Goal: Task Accomplishment & Management: Complete application form

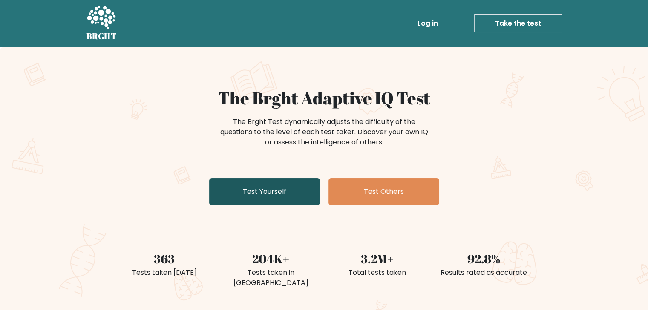
click at [251, 196] on link "Test Yourself" at bounding box center [264, 191] width 111 height 27
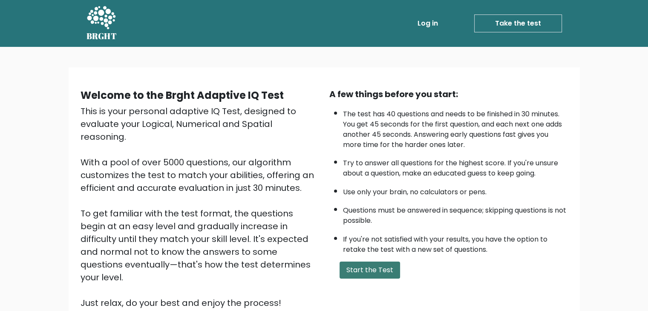
click at [377, 264] on button "Start the Test" at bounding box center [370, 270] width 61 height 17
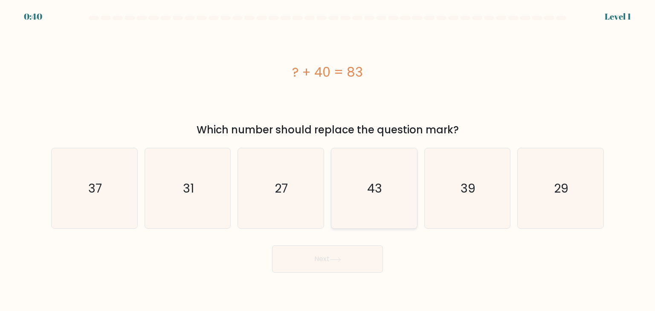
click at [382, 202] on icon "43" at bounding box center [374, 188] width 80 height 80
click at [328, 160] on input "d. 43" at bounding box center [327, 158] width 0 height 4
radio input "true"
click at [320, 271] on button "Next" at bounding box center [327, 258] width 111 height 27
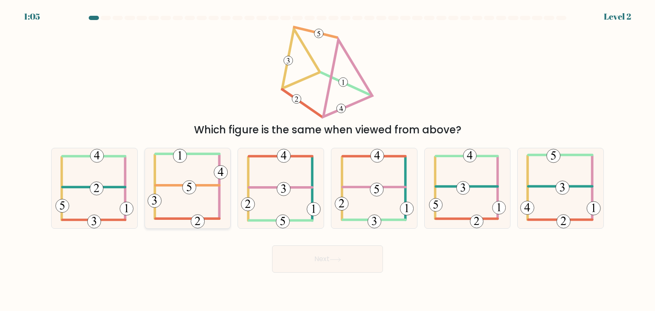
click at [185, 195] on icon at bounding box center [187, 188] width 80 height 80
click at [327, 160] on input "b." at bounding box center [327, 158] width 0 height 4
radio input "true"
click at [326, 262] on button "Next" at bounding box center [327, 258] width 111 height 27
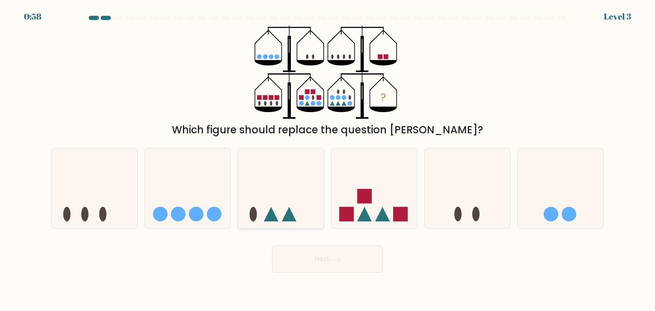
click at [293, 200] on icon at bounding box center [281, 188] width 86 height 71
click at [327, 160] on input "c." at bounding box center [327, 158] width 0 height 4
radio input "true"
click at [341, 264] on button "Next" at bounding box center [327, 258] width 111 height 27
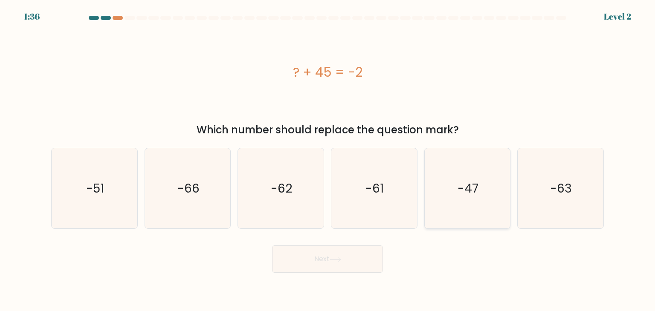
click at [488, 199] on icon "-47" at bounding box center [467, 188] width 80 height 80
click at [328, 160] on input "e. -47" at bounding box center [327, 158] width 0 height 4
radio input "true"
click at [332, 261] on icon at bounding box center [335, 259] width 12 height 5
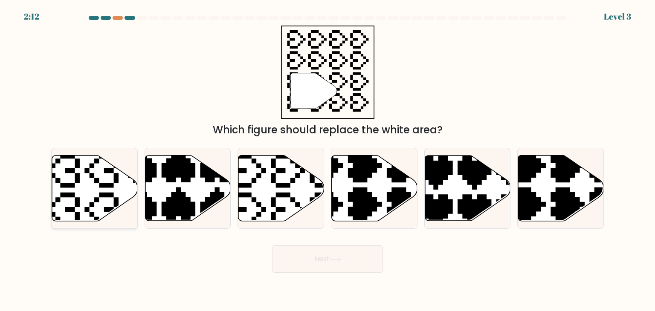
click at [88, 183] on icon at bounding box center [95, 189] width 86 height 66
click at [327, 160] on input "a." at bounding box center [327, 158] width 0 height 4
radio input "true"
click at [340, 257] on icon at bounding box center [335, 259] width 12 height 5
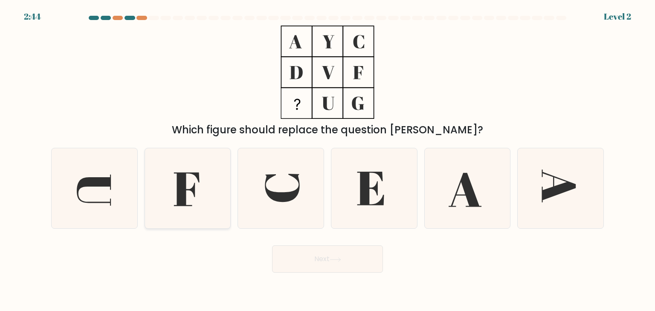
click at [189, 185] on icon at bounding box center [187, 188] width 80 height 80
click at [327, 160] on input "b." at bounding box center [327, 158] width 0 height 4
radio input "true"
click at [340, 249] on button "Next" at bounding box center [327, 258] width 111 height 27
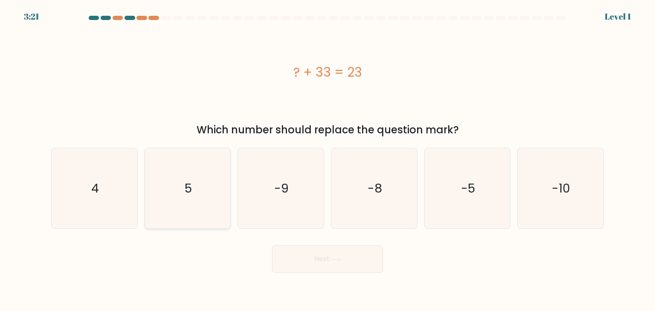
click at [199, 202] on icon "5" at bounding box center [187, 188] width 80 height 80
click at [327, 160] on input "b. 5" at bounding box center [327, 158] width 0 height 4
radio input "true"
click at [468, 194] on text "-5" at bounding box center [468, 188] width 14 height 17
click at [328, 160] on input "e. -5" at bounding box center [327, 158] width 0 height 4
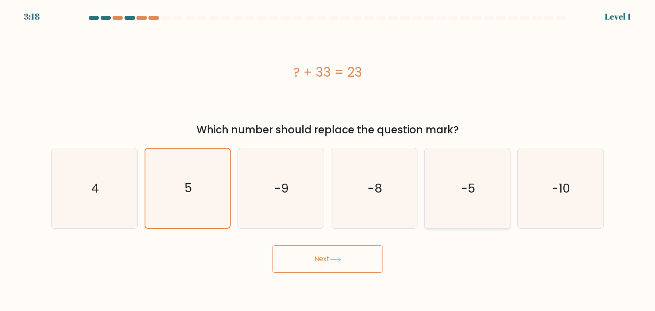
radio input "true"
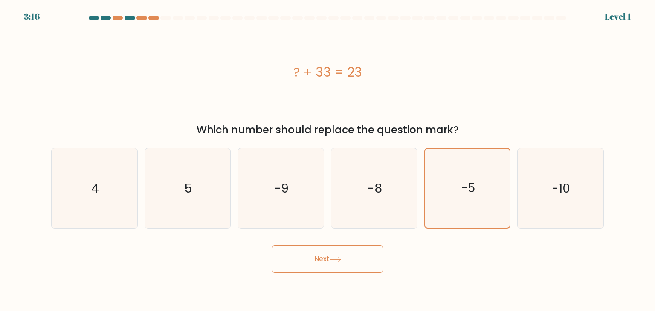
click at [320, 256] on button "Next" at bounding box center [327, 258] width 111 height 27
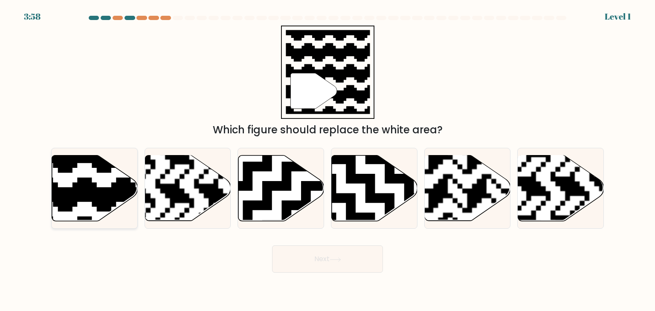
click at [90, 188] on icon at bounding box center [120, 153] width 155 height 155
click at [327, 160] on input "a." at bounding box center [327, 158] width 0 height 4
radio input "true"
click at [342, 266] on button "Next" at bounding box center [327, 258] width 111 height 27
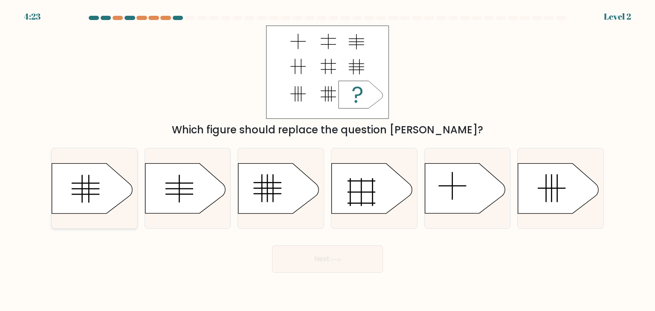
click at [91, 191] on icon at bounding box center [92, 189] width 80 height 50
click at [327, 160] on input "a." at bounding box center [327, 158] width 0 height 4
radio input "true"
click at [336, 273] on body "4:22 Level 2 a." at bounding box center [327, 155] width 655 height 311
click at [339, 265] on button "Next" at bounding box center [327, 258] width 111 height 27
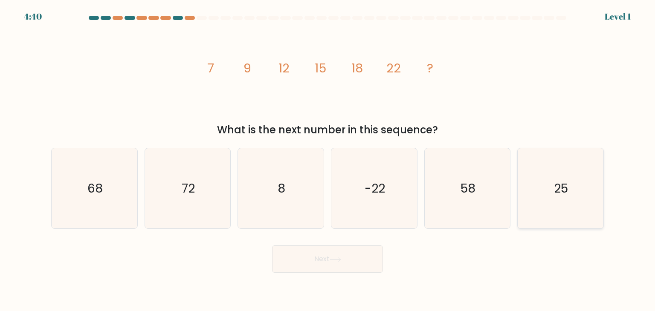
click at [563, 200] on icon "25" at bounding box center [560, 188] width 80 height 80
click at [328, 160] on input "f. 25" at bounding box center [327, 158] width 0 height 4
radio input "true"
click at [351, 265] on button "Next" at bounding box center [327, 258] width 111 height 27
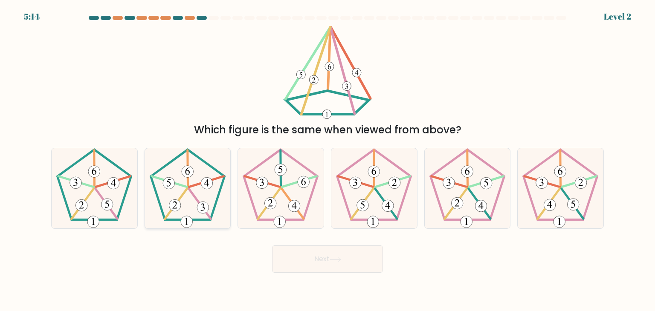
click at [192, 193] on 341 at bounding box center [200, 204] width 22 height 30
click at [327, 160] on input "b." at bounding box center [327, 158] width 0 height 4
radio input "true"
click at [326, 265] on button "Next" at bounding box center [327, 258] width 111 height 27
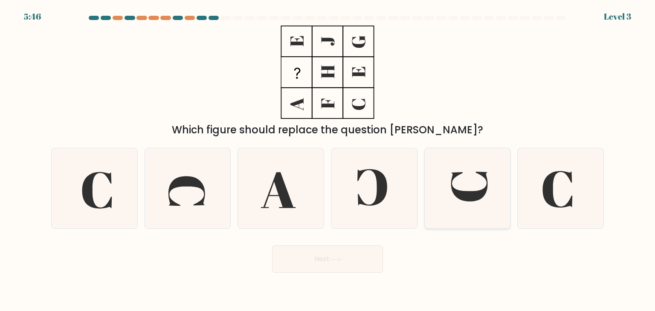
click at [465, 219] on icon at bounding box center [467, 188] width 80 height 80
click at [328, 160] on input "e." at bounding box center [327, 158] width 0 height 4
radio input "true"
click at [321, 260] on button "Next" at bounding box center [327, 258] width 111 height 27
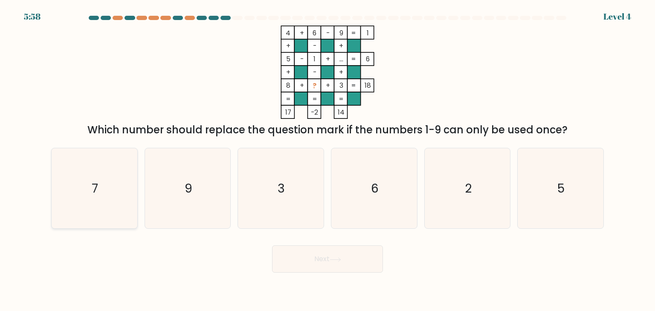
click at [114, 191] on icon "7" at bounding box center [94, 188] width 80 height 80
click at [327, 160] on input "a. 7" at bounding box center [327, 158] width 0 height 4
radio input "true"
click at [332, 255] on button "Next" at bounding box center [327, 258] width 111 height 27
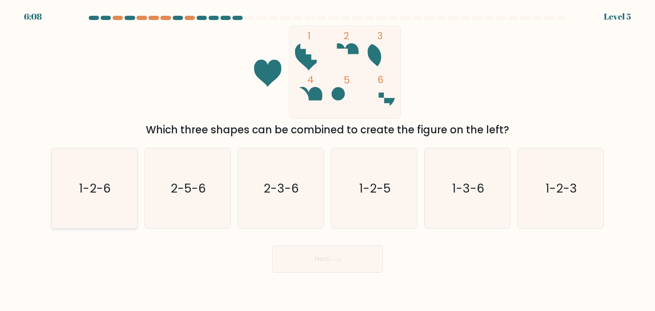
click at [88, 202] on icon "1-2-6" at bounding box center [94, 188] width 80 height 80
click at [327, 160] on input "a. 1-2-6" at bounding box center [327, 158] width 0 height 4
radio input "true"
click at [336, 260] on icon at bounding box center [335, 259] width 10 height 4
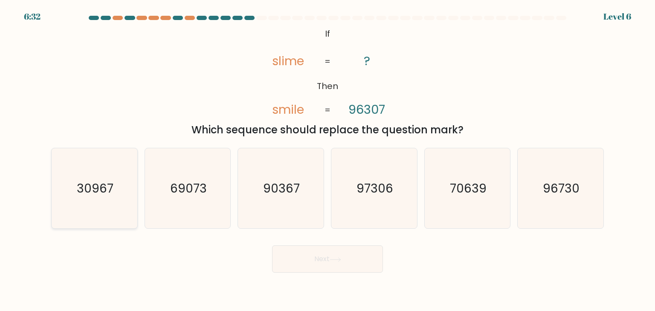
click at [106, 193] on text "30967" at bounding box center [95, 188] width 37 height 17
click at [327, 160] on input "a. 30967" at bounding box center [327, 158] width 0 height 4
radio input "true"
click at [387, 199] on icon "97306" at bounding box center [374, 188] width 80 height 80
click at [328, 160] on input "d. 97306" at bounding box center [327, 158] width 0 height 4
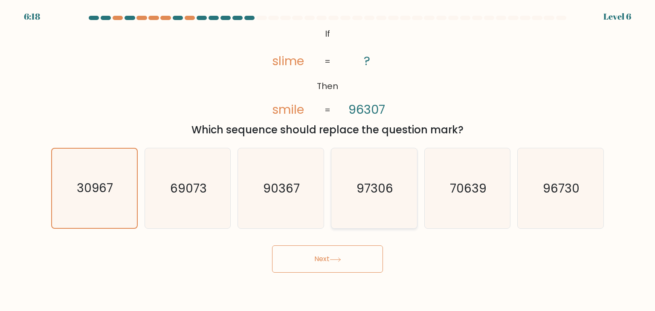
radio input "true"
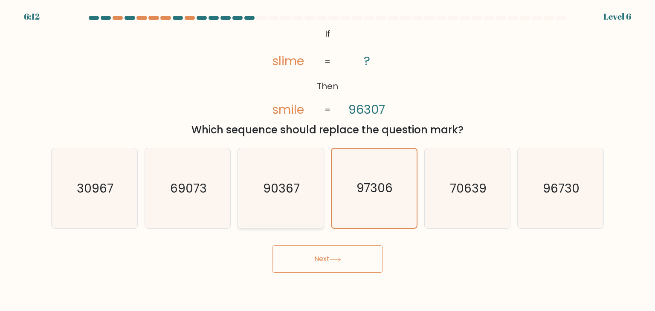
click at [269, 220] on icon "90367" at bounding box center [280, 188] width 80 height 80
click at [327, 160] on input "c. 90367" at bounding box center [327, 158] width 0 height 4
radio input "true"
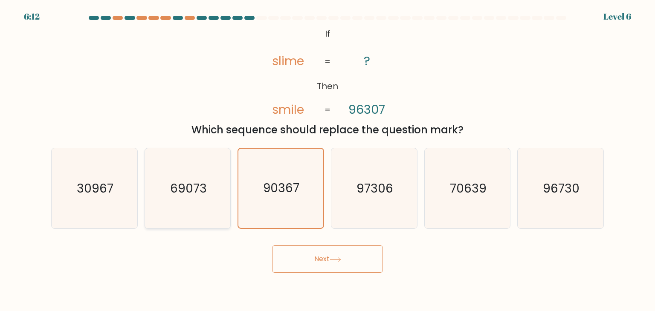
click at [206, 210] on icon "69073" at bounding box center [187, 188] width 80 height 80
click at [327, 160] on input "b. 69073" at bounding box center [327, 158] width 0 height 4
radio input "true"
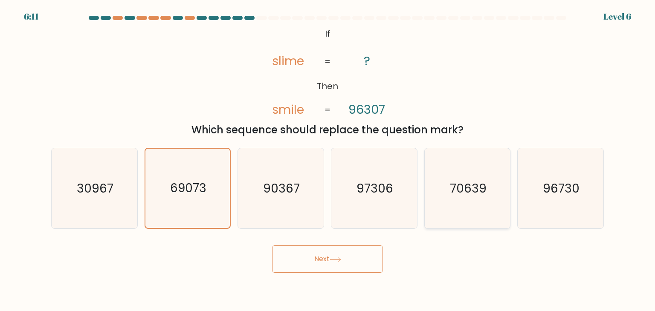
click at [442, 205] on icon "70639" at bounding box center [467, 188] width 80 height 80
click at [328, 160] on input "e. 70639" at bounding box center [327, 158] width 0 height 4
radio input "true"
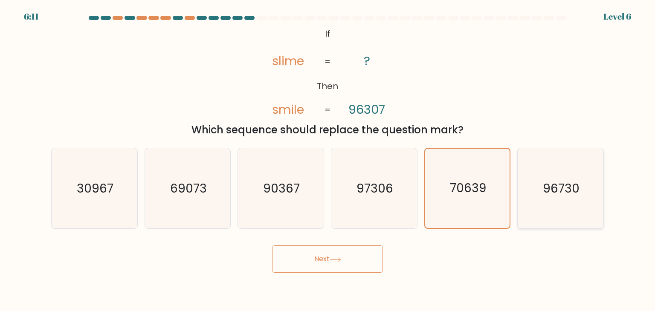
click at [561, 198] on icon "96730" at bounding box center [560, 188] width 80 height 80
click at [328, 160] on input "f. 96730" at bounding box center [327, 158] width 0 height 4
radio input "true"
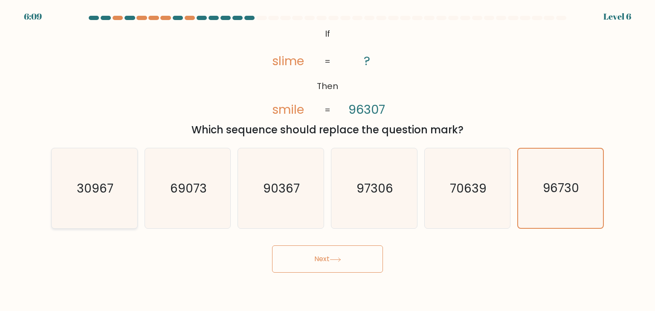
click at [92, 189] on text "30967" at bounding box center [95, 188] width 37 height 17
click at [327, 160] on input "a. 30967" at bounding box center [327, 158] width 0 height 4
radio input "true"
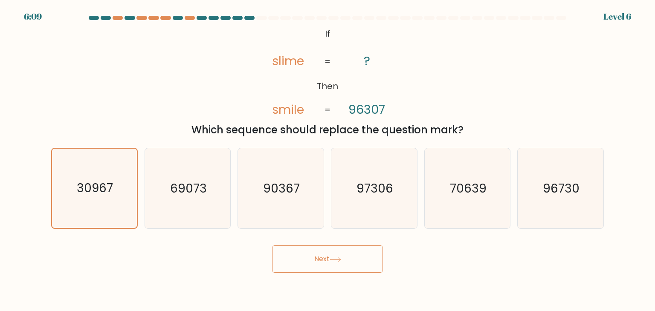
click at [345, 266] on button "Next" at bounding box center [327, 258] width 111 height 27
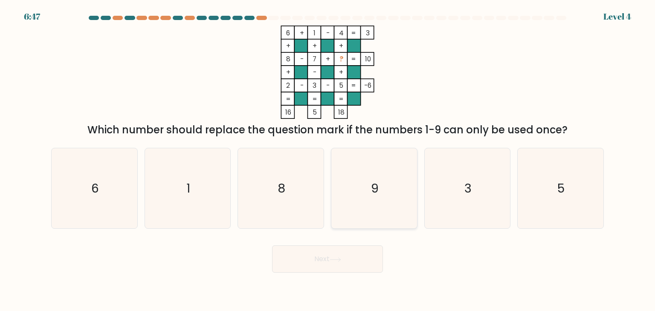
click at [381, 166] on icon "9" at bounding box center [374, 188] width 80 height 80
click at [328, 160] on input "d. 9" at bounding box center [327, 158] width 0 height 4
radio input "true"
click at [331, 260] on button "Next" at bounding box center [327, 258] width 111 height 27
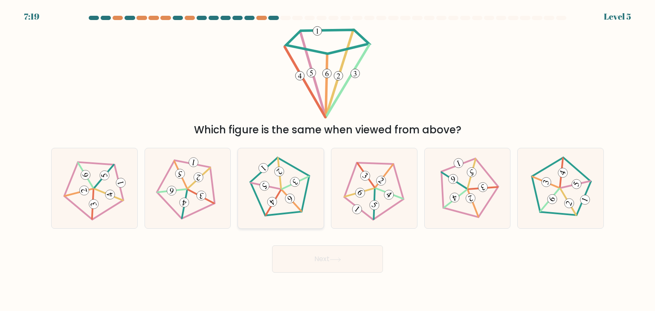
click at [282, 192] on icon at bounding box center [280, 188] width 64 height 64
click at [327, 160] on input "c." at bounding box center [327, 158] width 0 height 4
radio input "true"
click at [338, 262] on button "Next" at bounding box center [327, 258] width 111 height 27
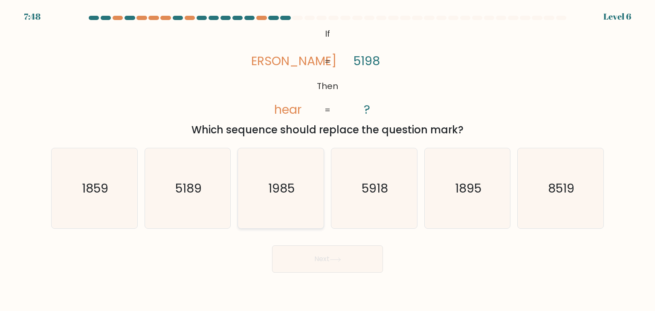
click at [269, 193] on text "1985" at bounding box center [282, 188] width 26 height 17
click at [327, 160] on input "c. 1985" at bounding box center [327, 158] width 0 height 4
radio input "true"
click at [329, 258] on button "Next" at bounding box center [327, 258] width 111 height 27
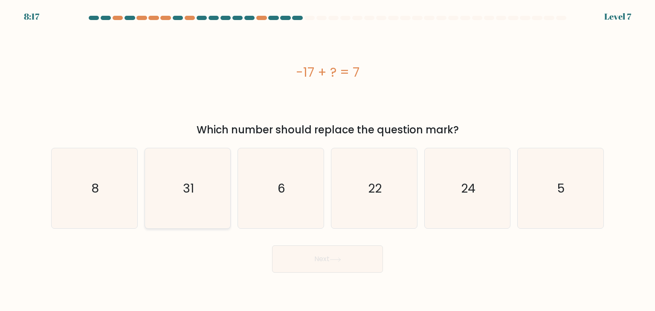
click at [185, 190] on text "31" at bounding box center [188, 188] width 11 height 17
click at [327, 160] on input "b. 31" at bounding box center [327, 158] width 0 height 4
radio input "true"
click at [464, 197] on icon "24" at bounding box center [467, 188] width 80 height 80
click at [328, 160] on input "e. 24" at bounding box center [327, 158] width 0 height 4
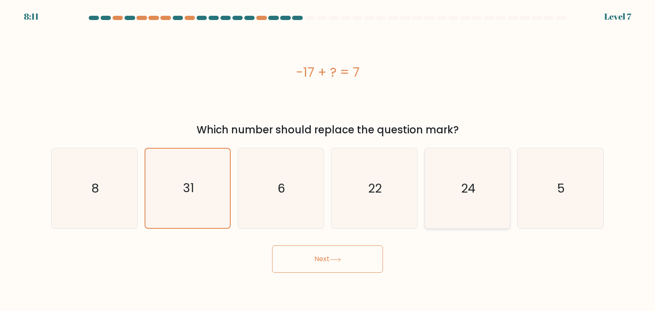
radio input "true"
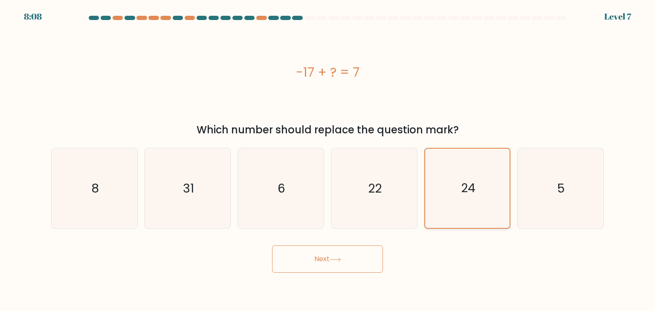
click at [464, 197] on icon "24" at bounding box center [466, 188] width 79 height 79
click at [328, 160] on input "e. 24" at bounding box center [327, 158] width 0 height 4
click at [326, 254] on button "Next" at bounding box center [327, 258] width 111 height 27
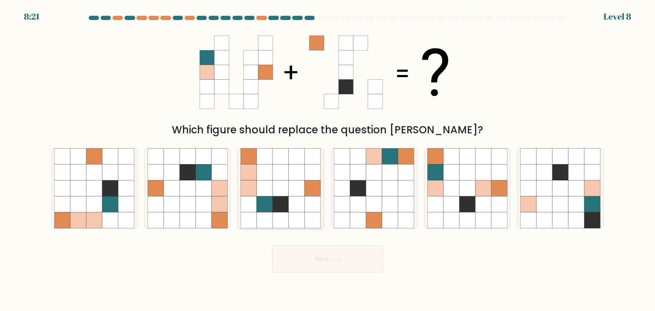
click at [280, 196] on icon at bounding box center [281, 188] width 16 height 16
click at [327, 160] on input "c." at bounding box center [327, 158] width 0 height 4
radio input "true"
click at [338, 258] on icon at bounding box center [335, 259] width 12 height 5
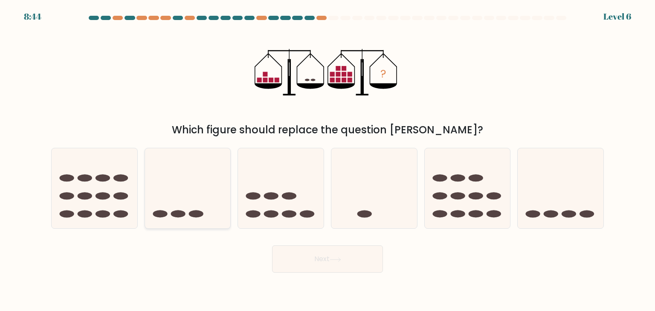
click at [181, 201] on icon at bounding box center [188, 188] width 86 height 71
click at [327, 160] on input "b." at bounding box center [327, 158] width 0 height 4
radio input "true"
click at [341, 260] on icon at bounding box center [335, 259] width 12 height 5
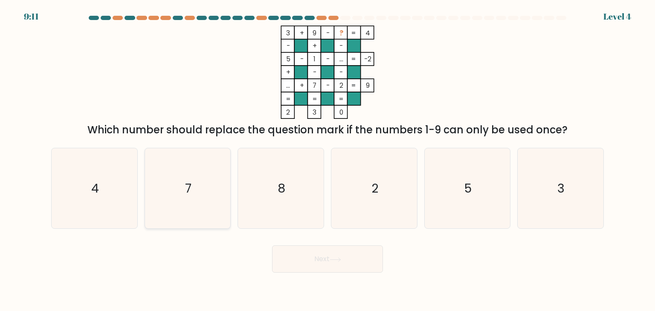
click at [207, 195] on icon "7" at bounding box center [187, 188] width 80 height 80
click at [327, 160] on input "b. 7" at bounding box center [327, 158] width 0 height 4
radio input "true"
click at [318, 192] on icon "8" at bounding box center [280, 188] width 80 height 80
click at [327, 160] on input "c. 8" at bounding box center [327, 158] width 0 height 4
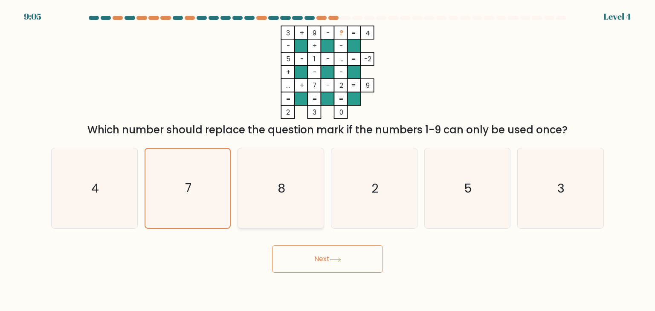
radio input "true"
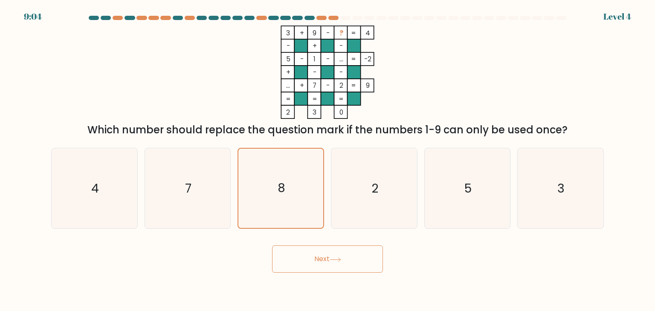
click at [330, 259] on button "Next" at bounding box center [327, 258] width 111 height 27
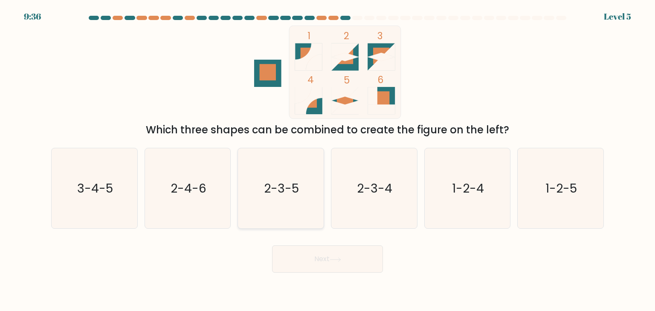
click at [273, 218] on icon "2-3-5" at bounding box center [280, 188] width 80 height 80
click at [327, 160] on input "c. 2-3-5" at bounding box center [327, 158] width 0 height 4
radio input "true"
click at [336, 266] on button "Next" at bounding box center [327, 258] width 111 height 27
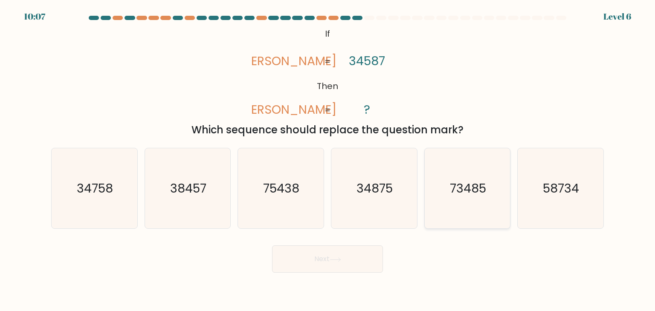
click at [451, 202] on icon "73485" at bounding box center [467, 188] width 80 height 80
click at [328, 160] on input "e. 73485" at bounding box center [327, 158] width 0 height 4
radio input "true"
click at [360, 262] on button "Next" at bounding box center [327, 258] width 111 height 27
